Goal: Check status: Check status

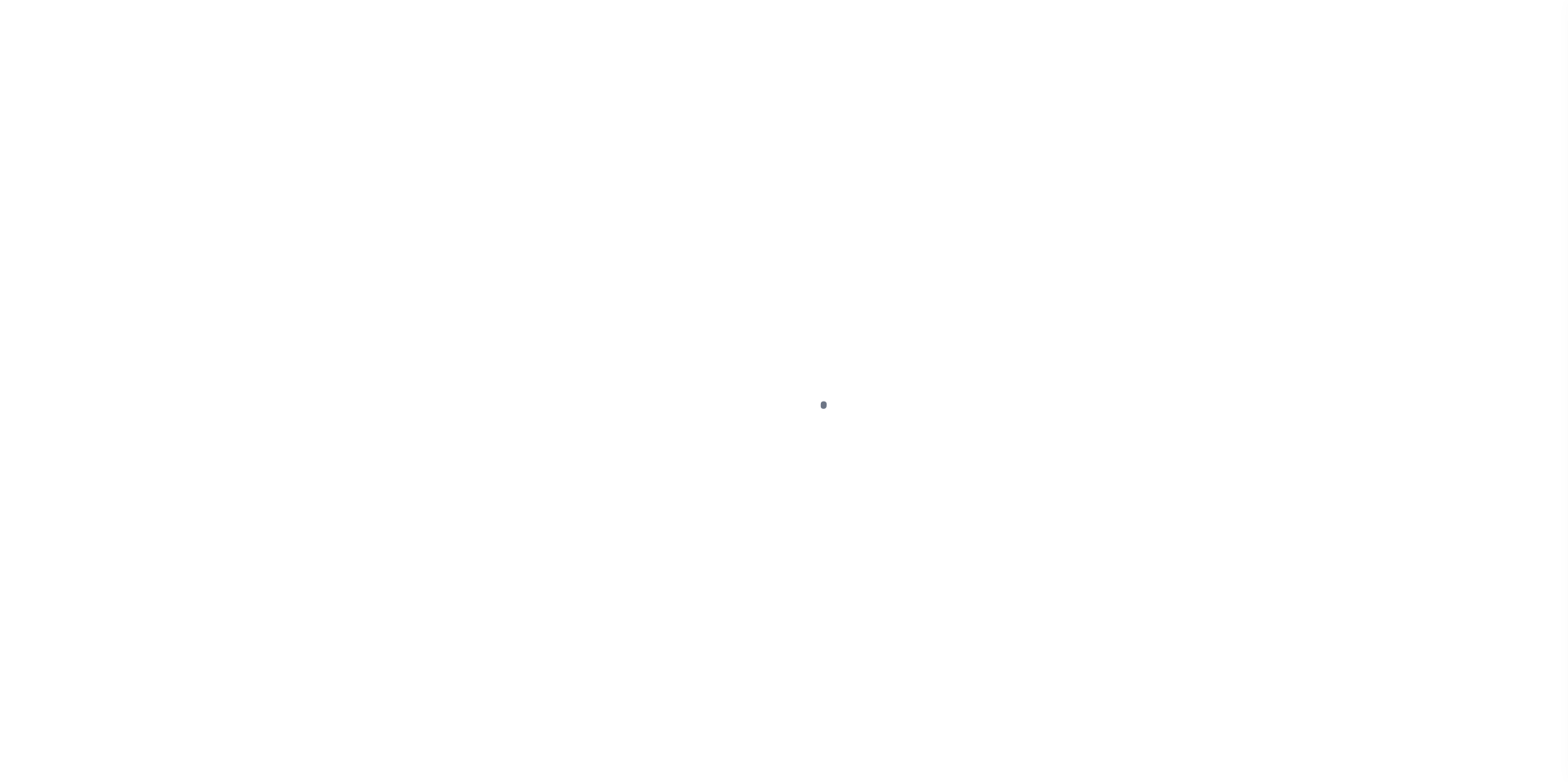
select select
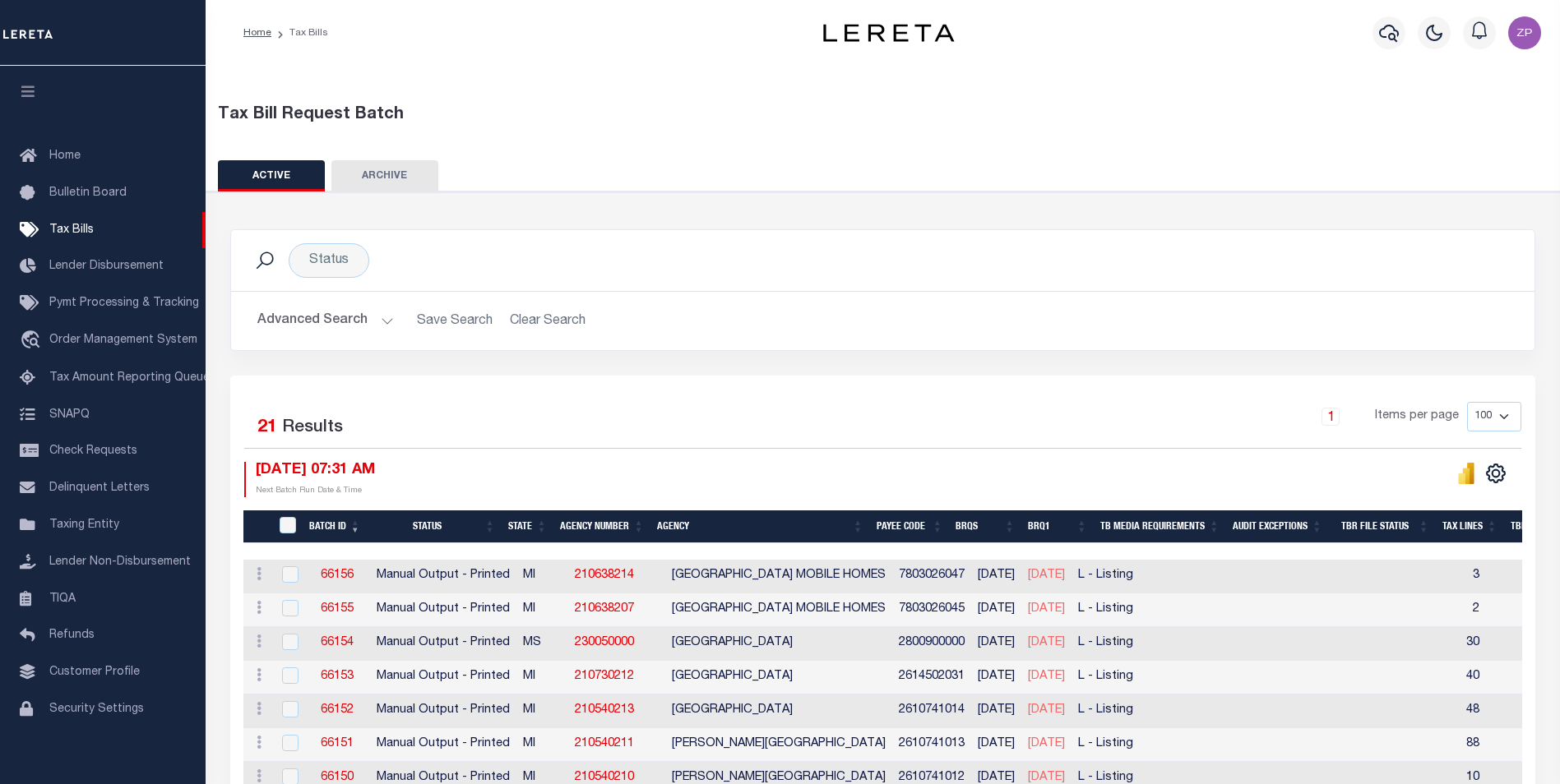
click at [327, 326] on button "Advanced Search" at bounding box center [325, 321] width 136 height 32
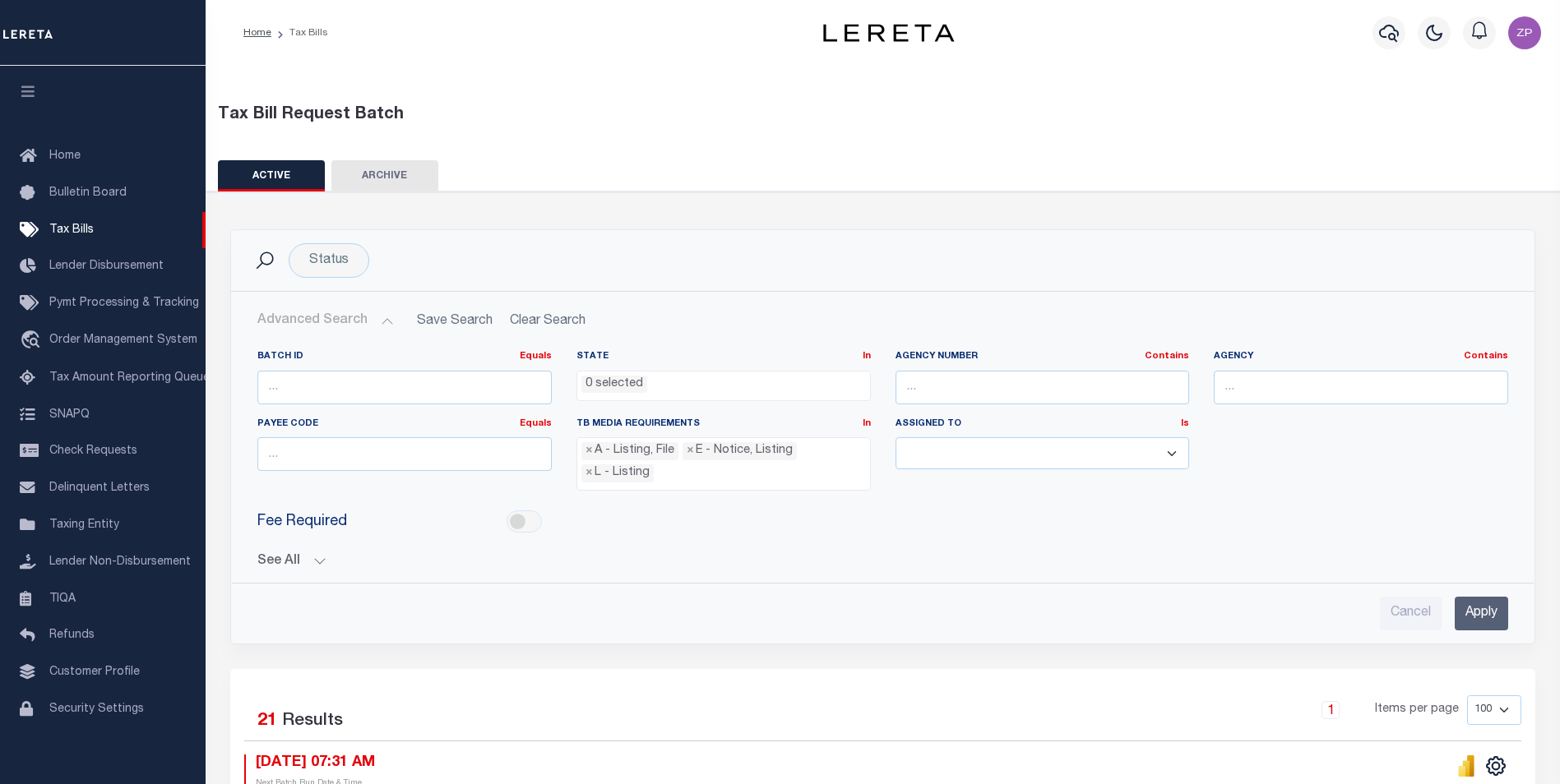
click at [294, 556] on button "See All" at bounding box center [883, 562] width 1250 height 16
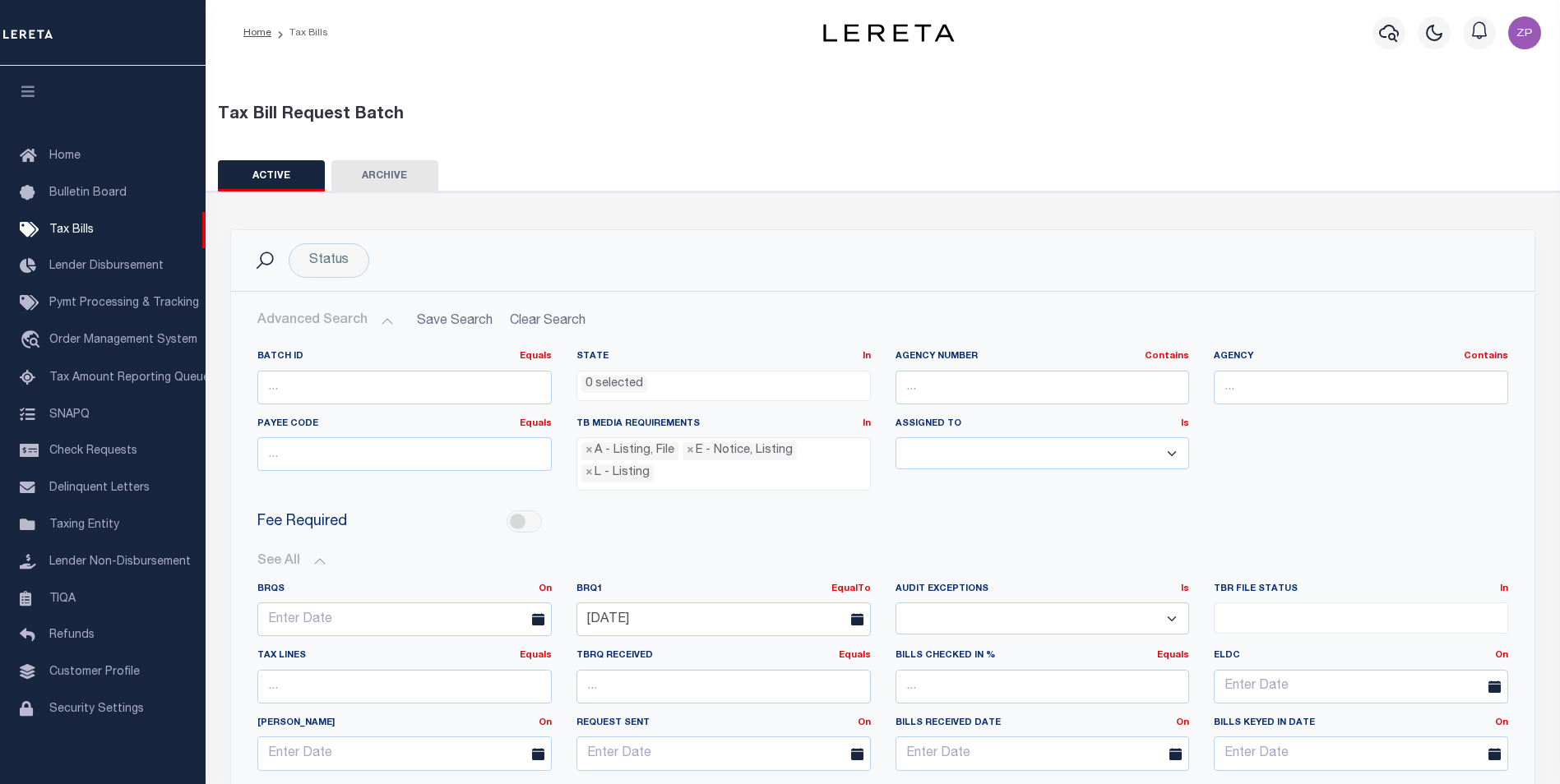
click at [847, 613] on span at bounding box center [862, 619] width 42 height 33
click at [857, 617] on icon at bounding box center [857, 619] width 12 height 12
click at [716, 612] on input "[DATE]" at bounding box center [723, 619] width 295 height 33
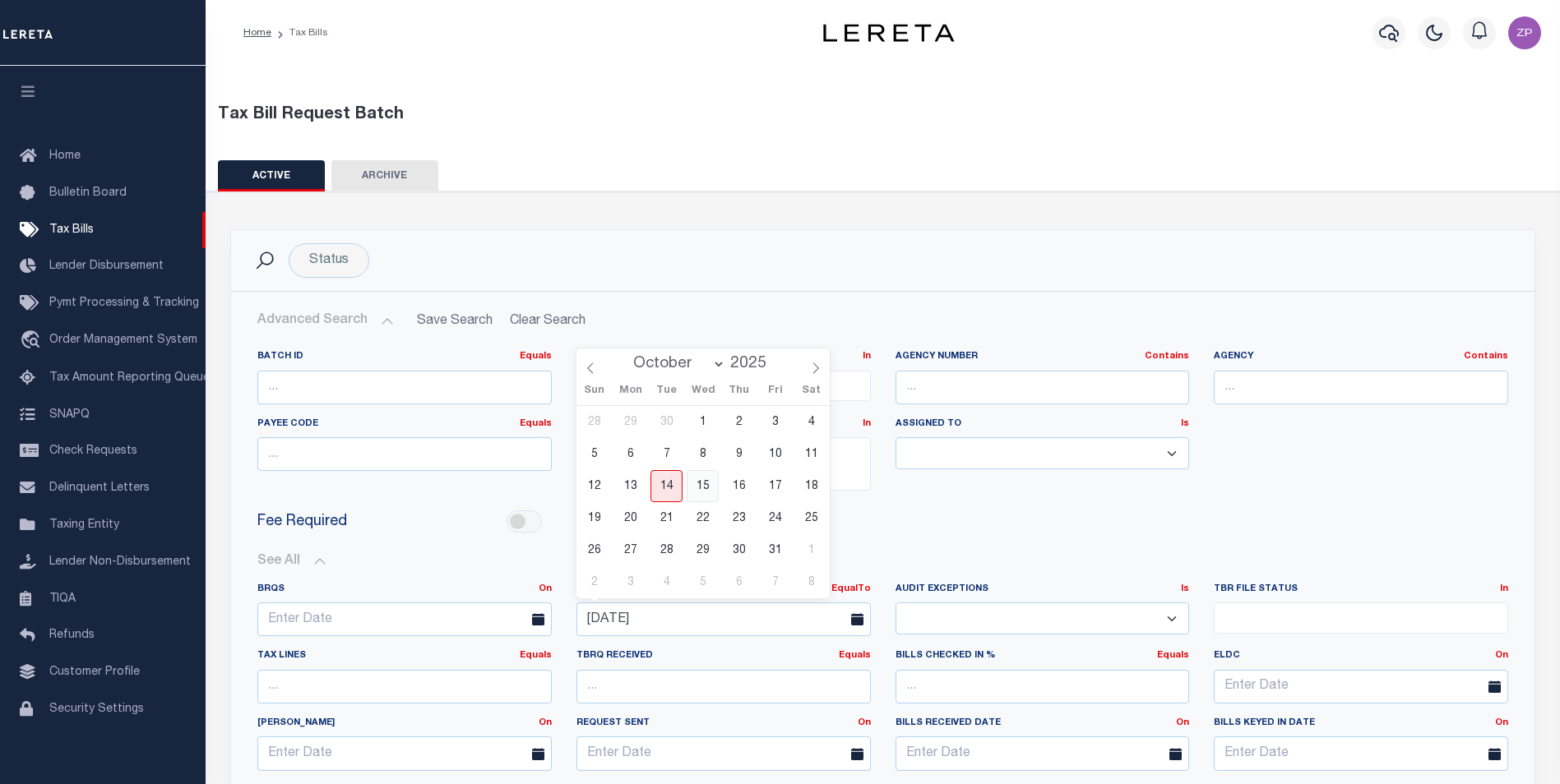
click at [706, 483] on span "15" at bounding box center [703, 486] width 32 height 32
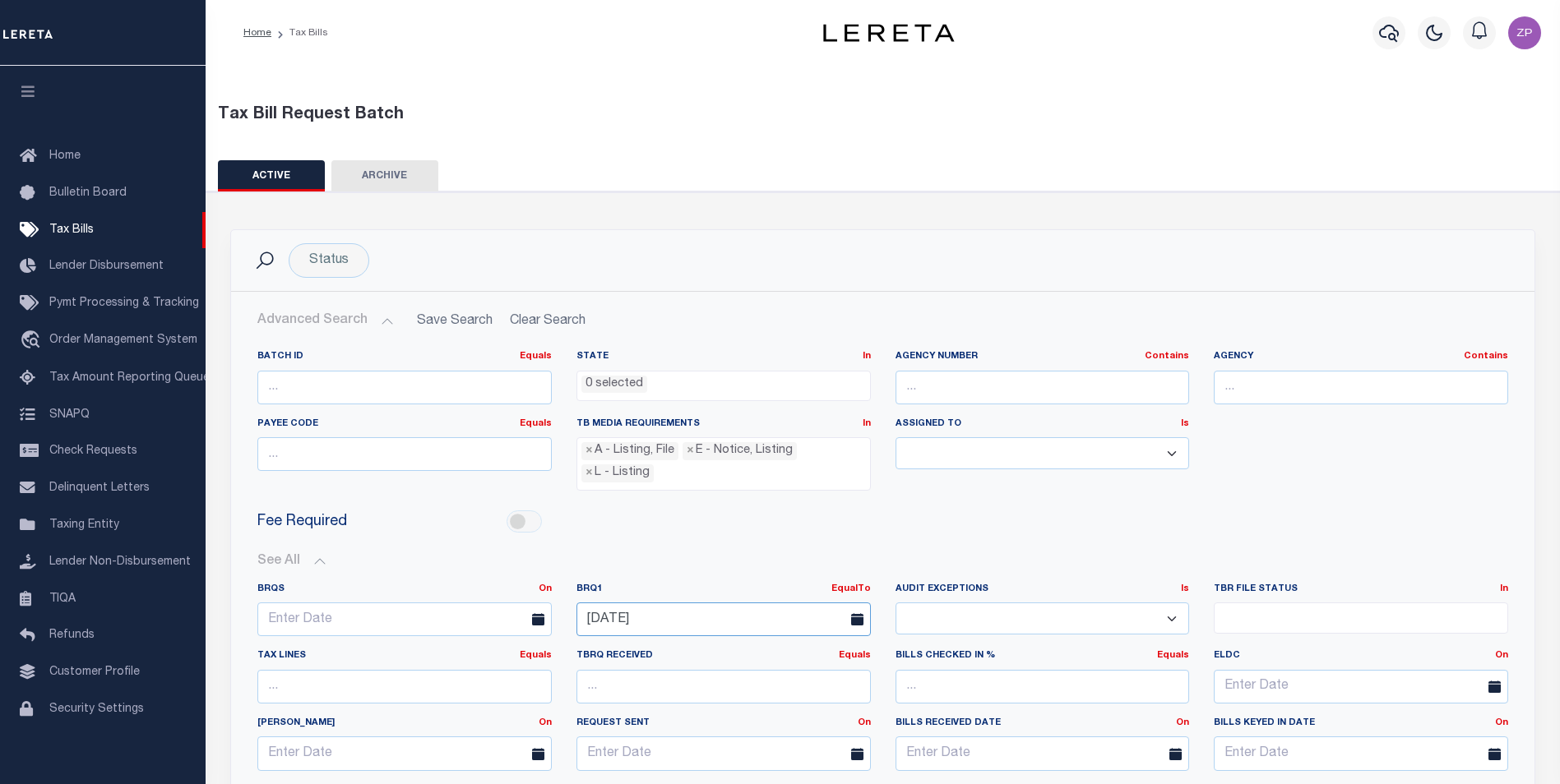
click at [672, 611] on input "[DATE]" at bounding box center [723, 619] width 295 height 33
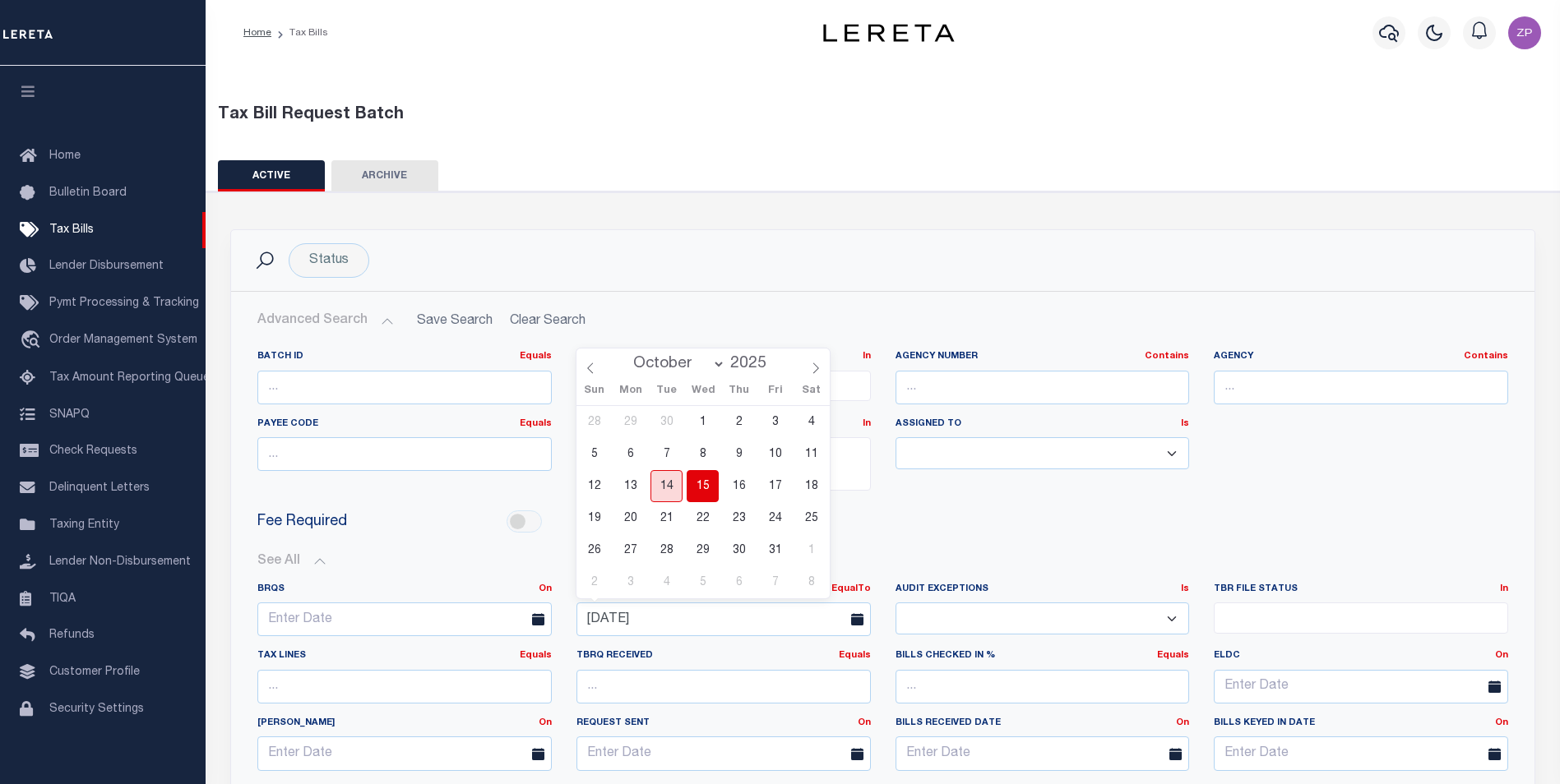
click at [662, 487] on span "14" at bounding box center [667, 486] width 32 height 32
type input "[DATE]"
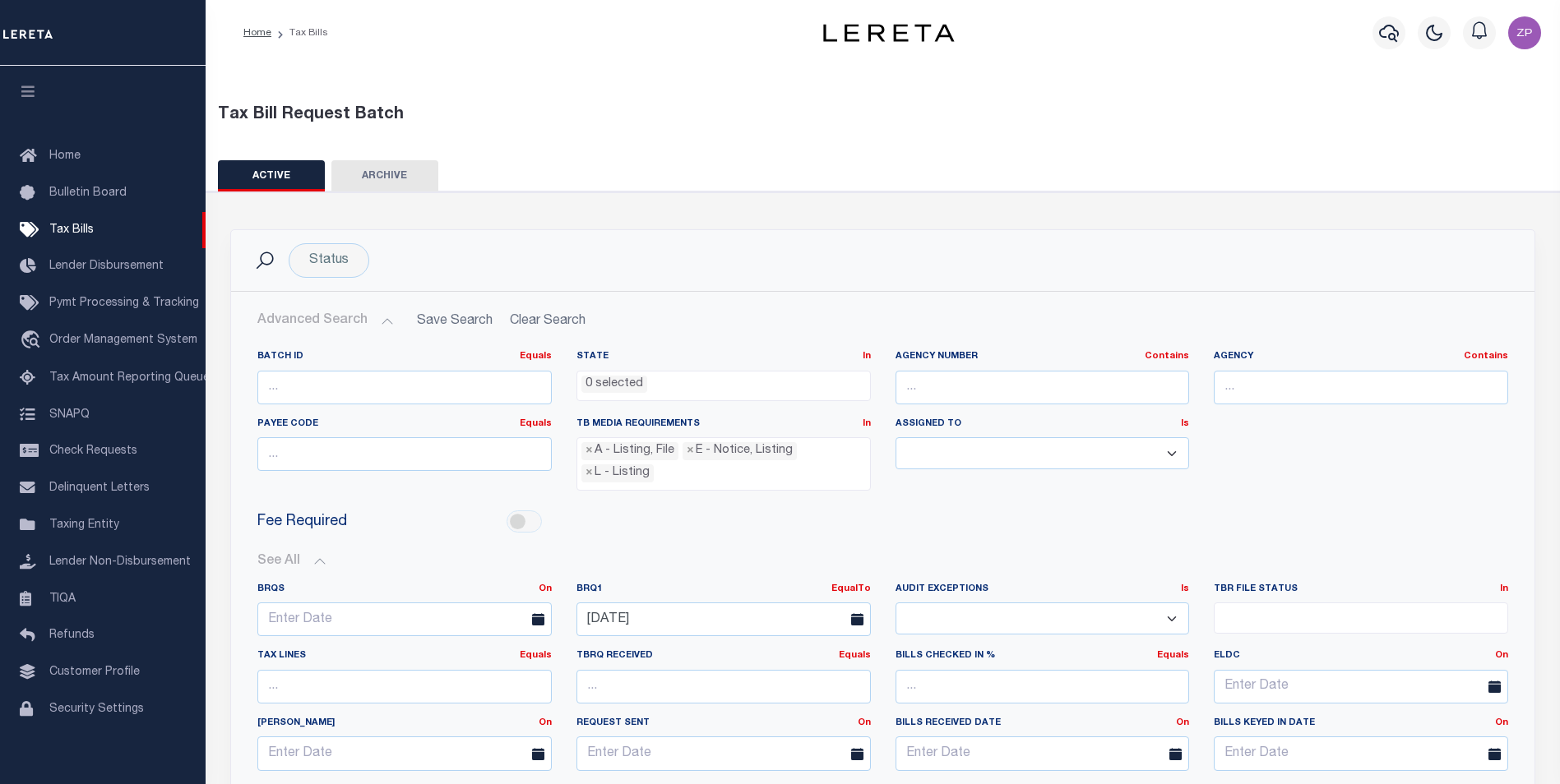
click at [884, 661] on div "Bills Checked In % Equals Equals Is Not Equal To Is Greater Than Is Less Than" at bounding box center [1042, 683] width 319 height 68
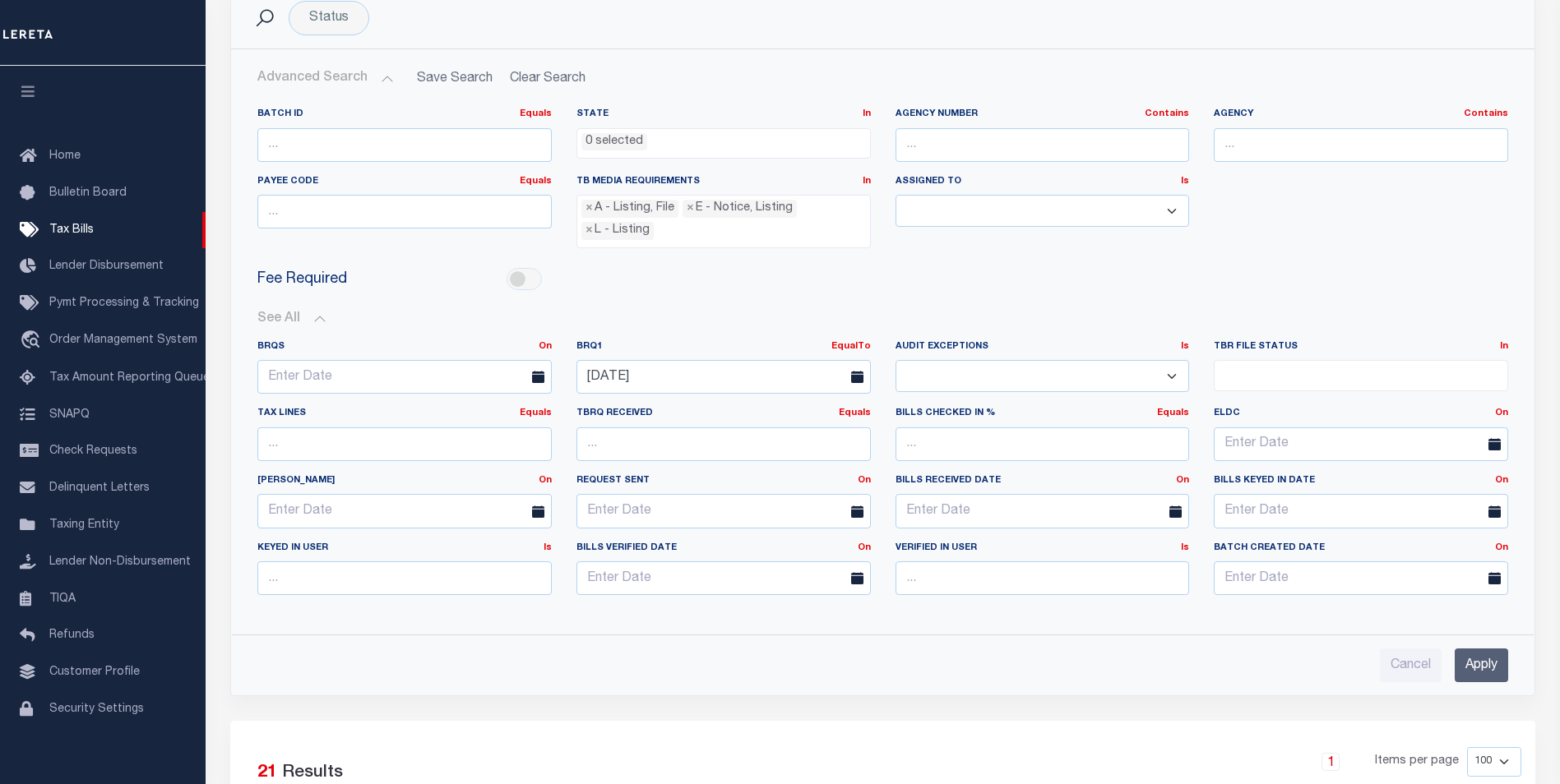
scroll to position [246, 0]
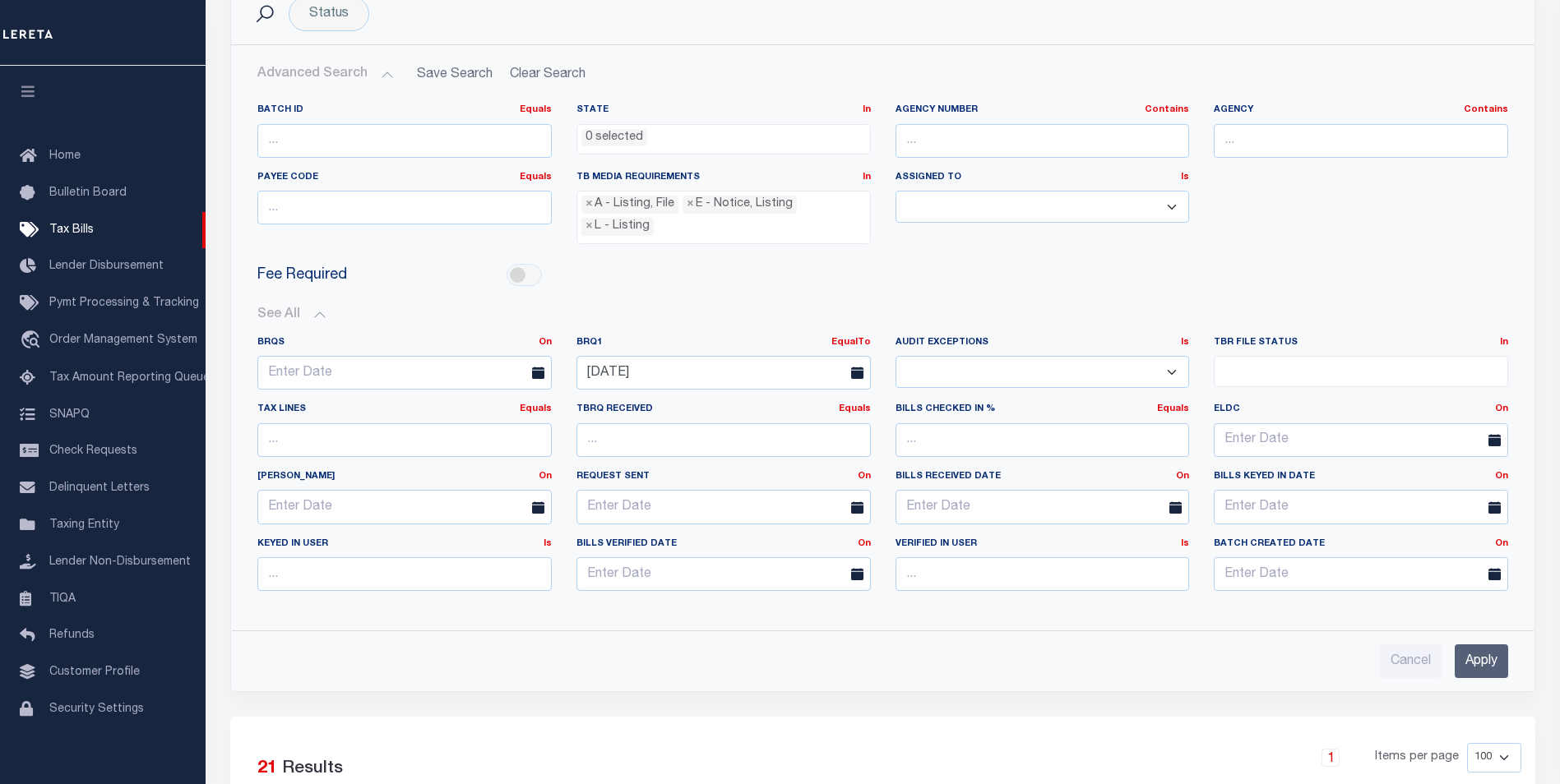
click at [1483, 666] on input "Apply" at bounding box center [1481, 661] width 54 height 33
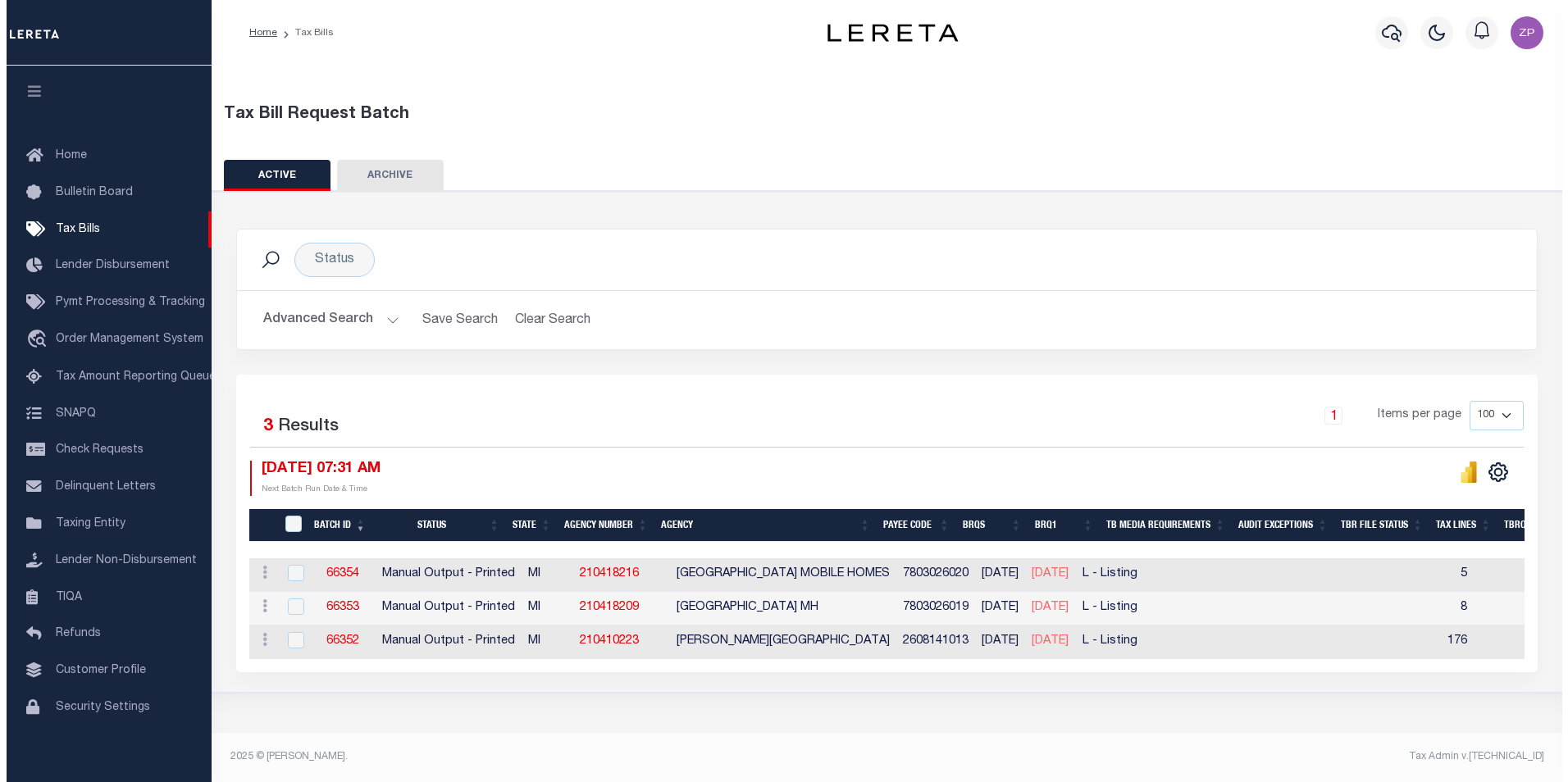
scroll to position [0, 0]
